Goal: Task Accomplishment & Management: Manage account settings

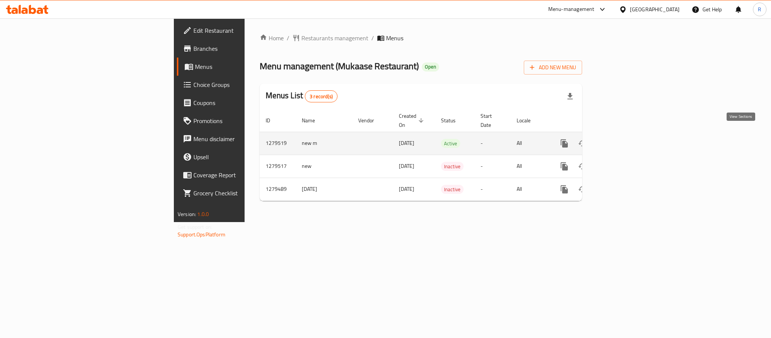
click at [627, 134] on link "enhanced table" at bounding box center [618, 143] width 18 height 18
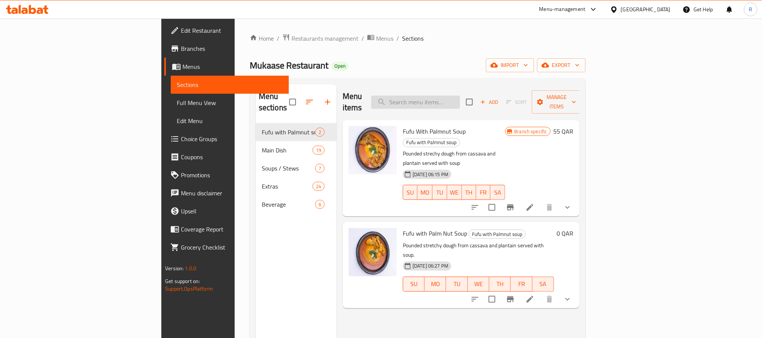
click at [460, 101] on input "search" at bounding box center [415, 102] width 89 height 13
paste input "Fufu with Palm Nut Soup"
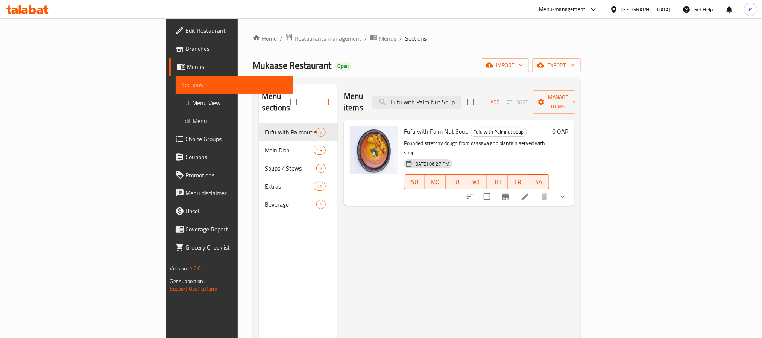
type input "Fufu with Palm Nut Soup"
click at [536, 190] on li at bounding box center [524, 197] width 21 height 14
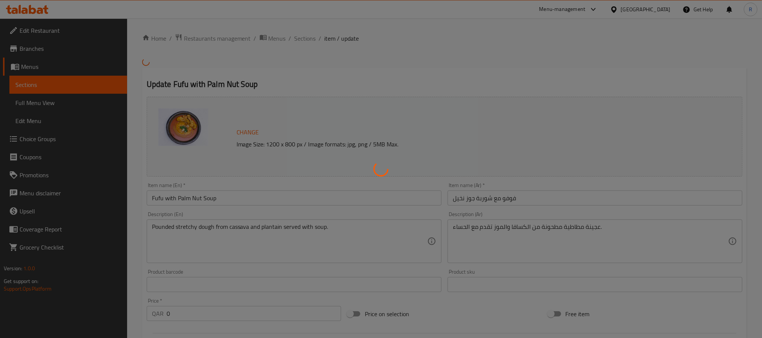
scroll to position [282, 0]
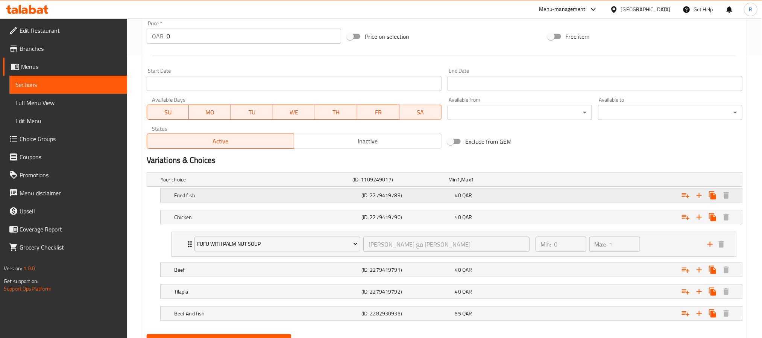
click at [244, 200] on div "Fried fish" at bounding box center [266, 195] width 187 height 11
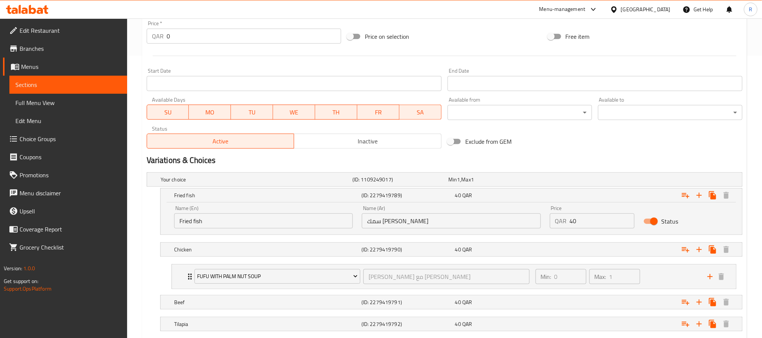
click at [235, 225] on input "Fried fish" at bounding box center [263, 220] width 179 height 15
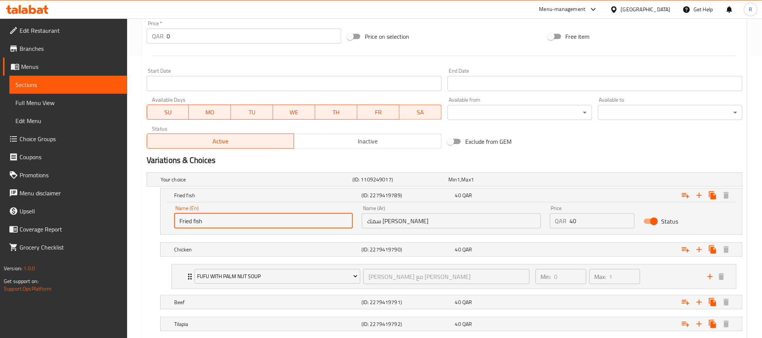
click at [235, 225] on input "Fried fish" at bounding box center [263, 220] width 179 height 15
click at [235, 223] on input "Fried Fish" at bounding box center [263, 220] width 179 height 15
type input "Fried Fish"
click at [393, 222] on input "سمك [PERSON_NAME]" at bounding box center [451, 220] width 179 height 15
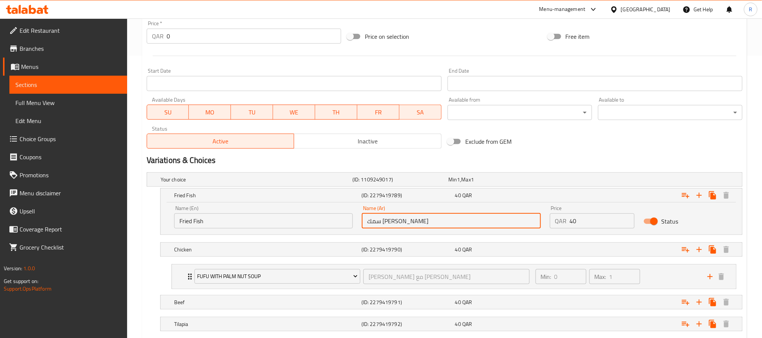
click at [393, 222] on input "سمك [PERSON_NAME]" at bounding box center [451, 220] width 179 height 15
type input "سمك مقلي"
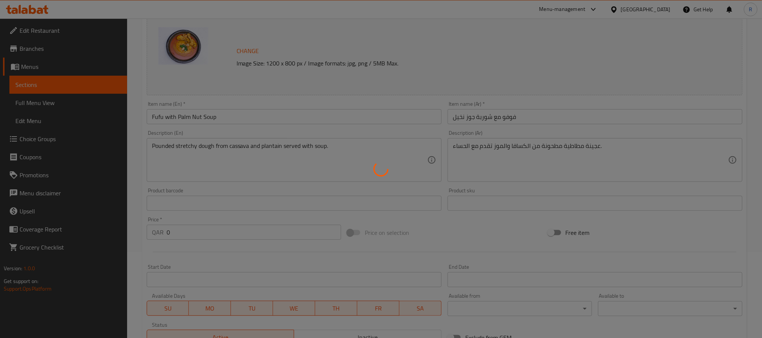
scroll to position [0, 0]
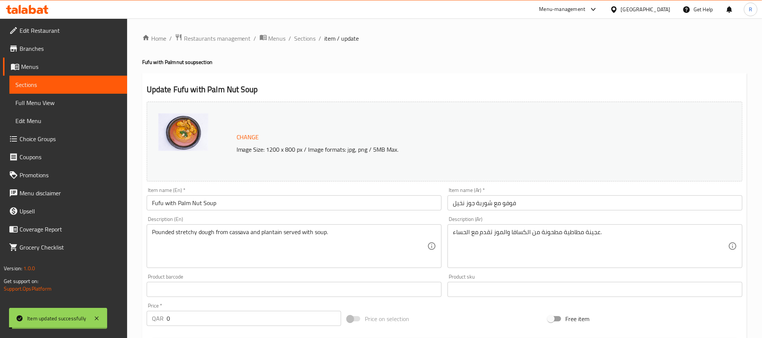
click at [213, 205] on input "Fufu with Palm Nut Soup" at bounding box center [294, 202] width 295 height 15
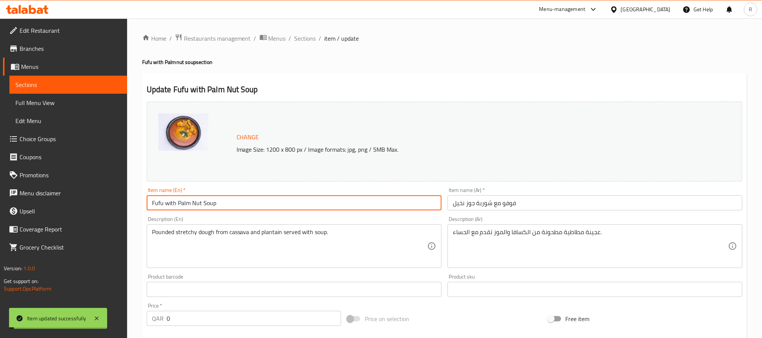
click at [213, 205] on input "Fufu with Palm Nut Soup" at bounding box center [294, 202] width 295 height 15
click at [70, 109] on link "Full Menu View" at bounding box center [68, 103] width 118 height 18
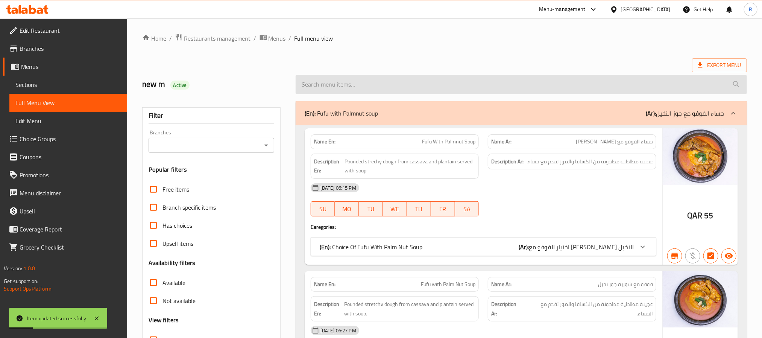
click at [410, 93] on input "search" at bounding box center [521, 84] width 451 height 19
paste input "Fufu with Palm Nut Soup"
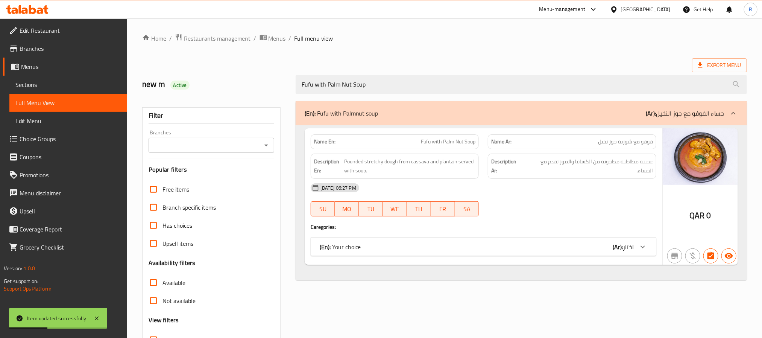
type input "Fufu with Palm Nut Soup"
click at [390, 249] on div "(En): Your choice (Ar): اختار" at bounding box center [477, 246] width 314 height 9
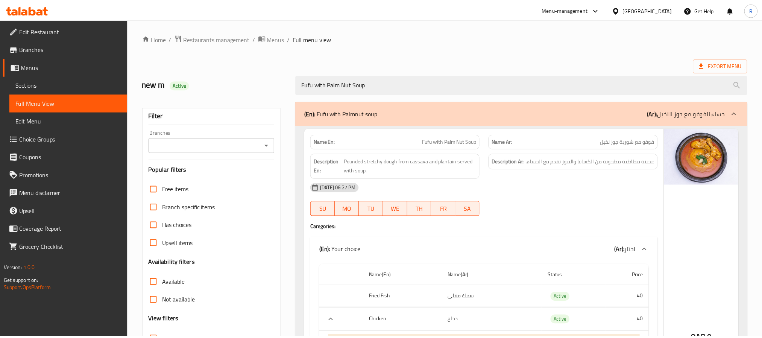
scroll to position [206, 0]
